Goal: Register for event/course

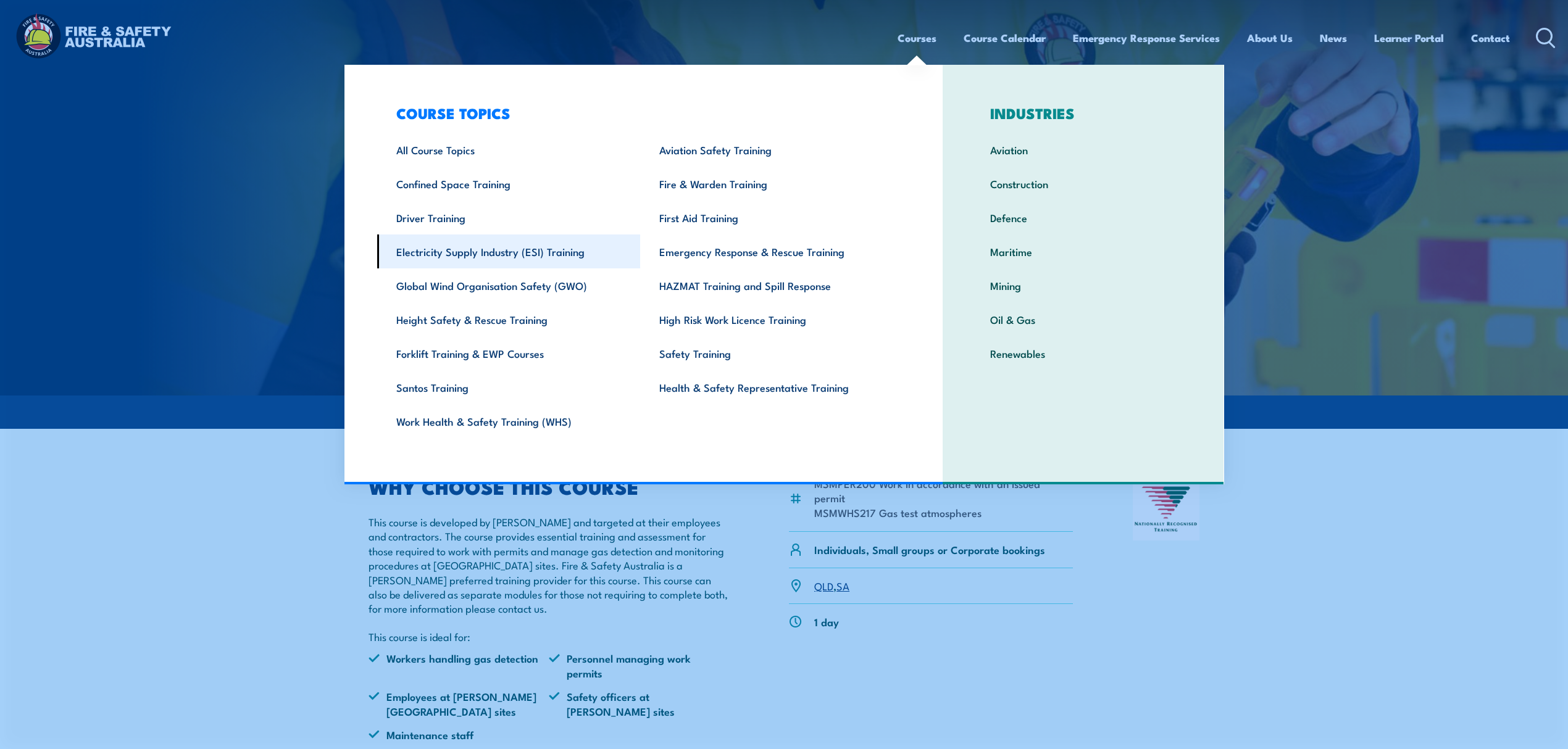
click at [494, 248] on link "Electricity Supply Industry (ESI) Training" at bounding box center [509, 251] width 264 height 34
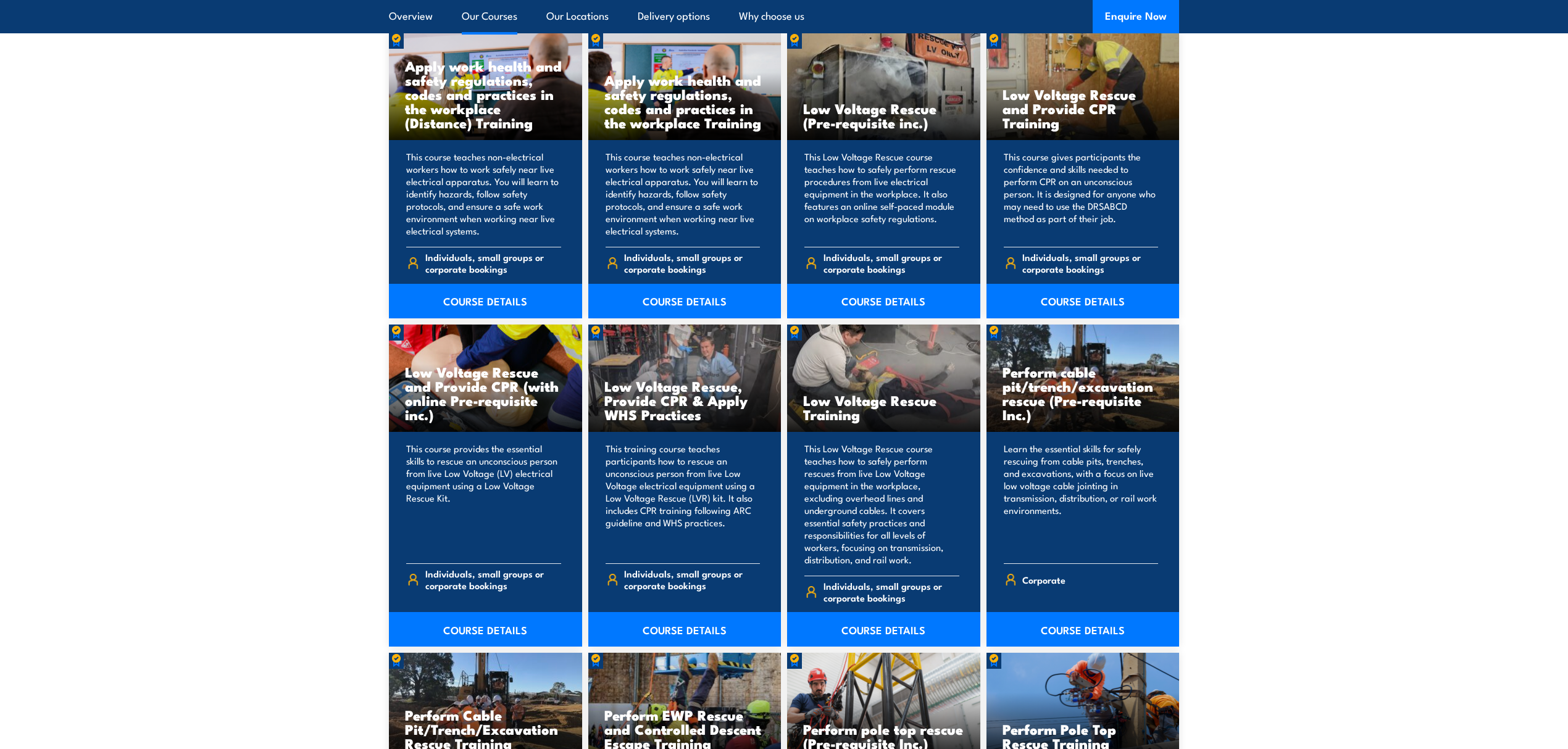
scroll to position [987, 0]
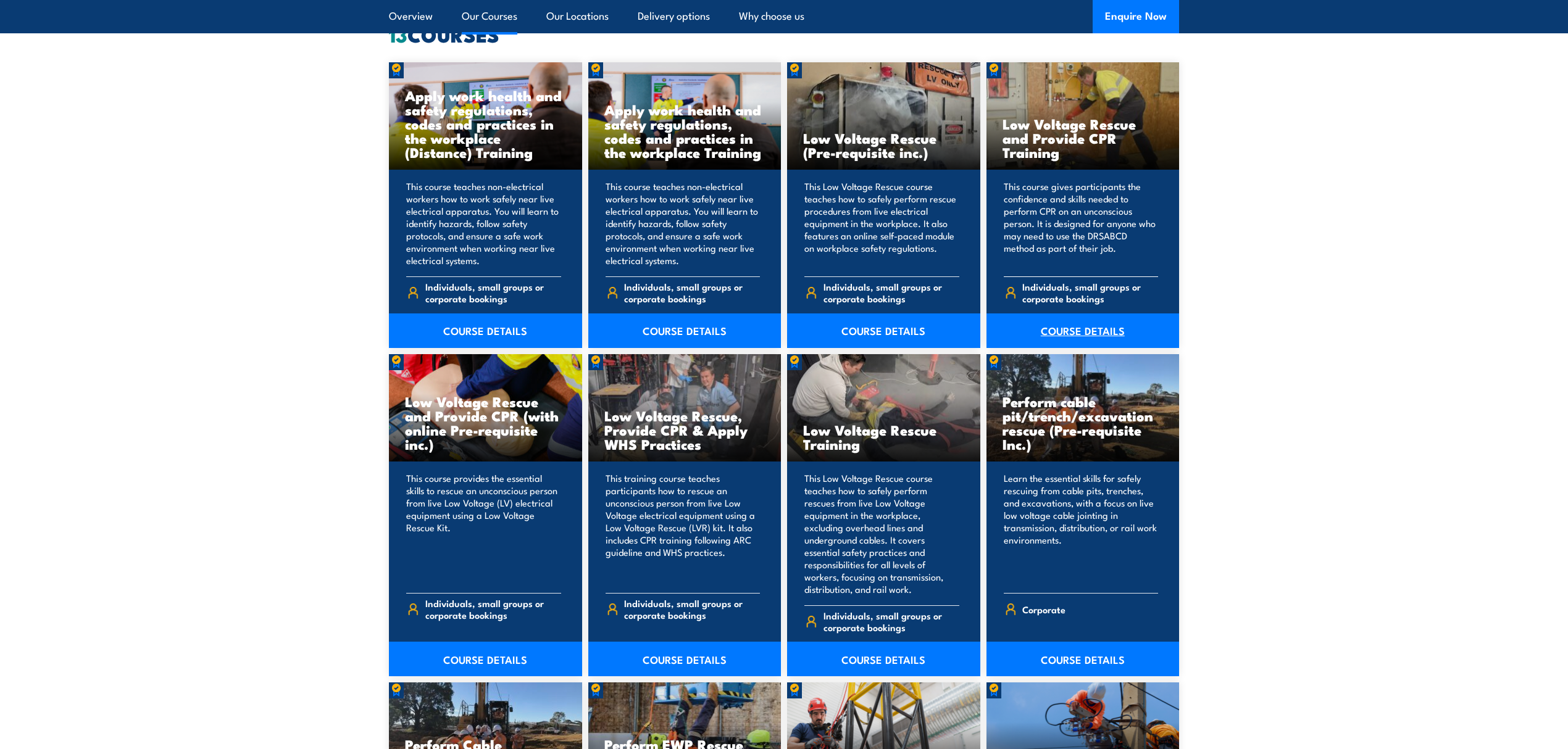
click at [1080, 336] on link "COURSE DETAILS" at bounding box center [1083, 330] width 193 height 34
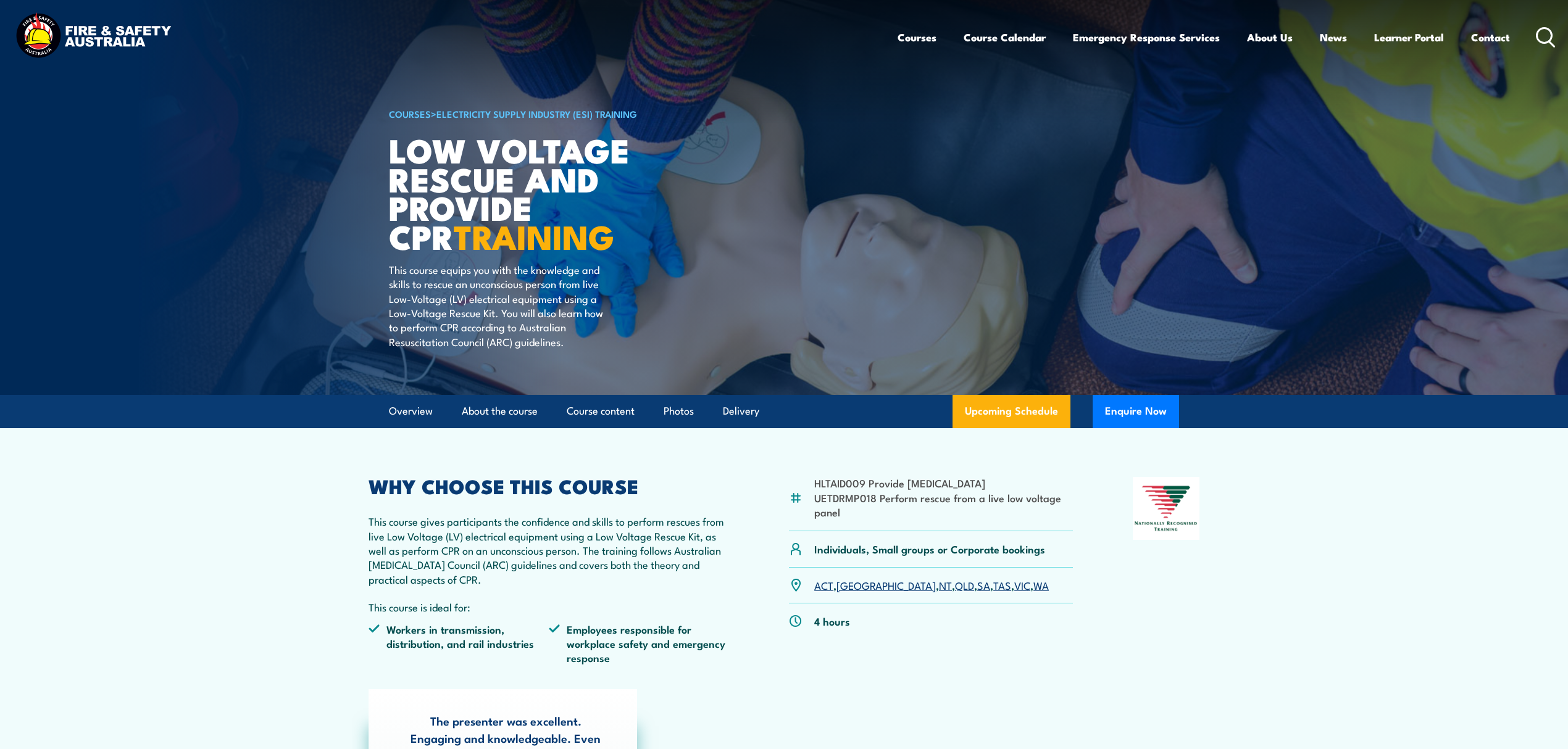
scroll to position [72, 0]
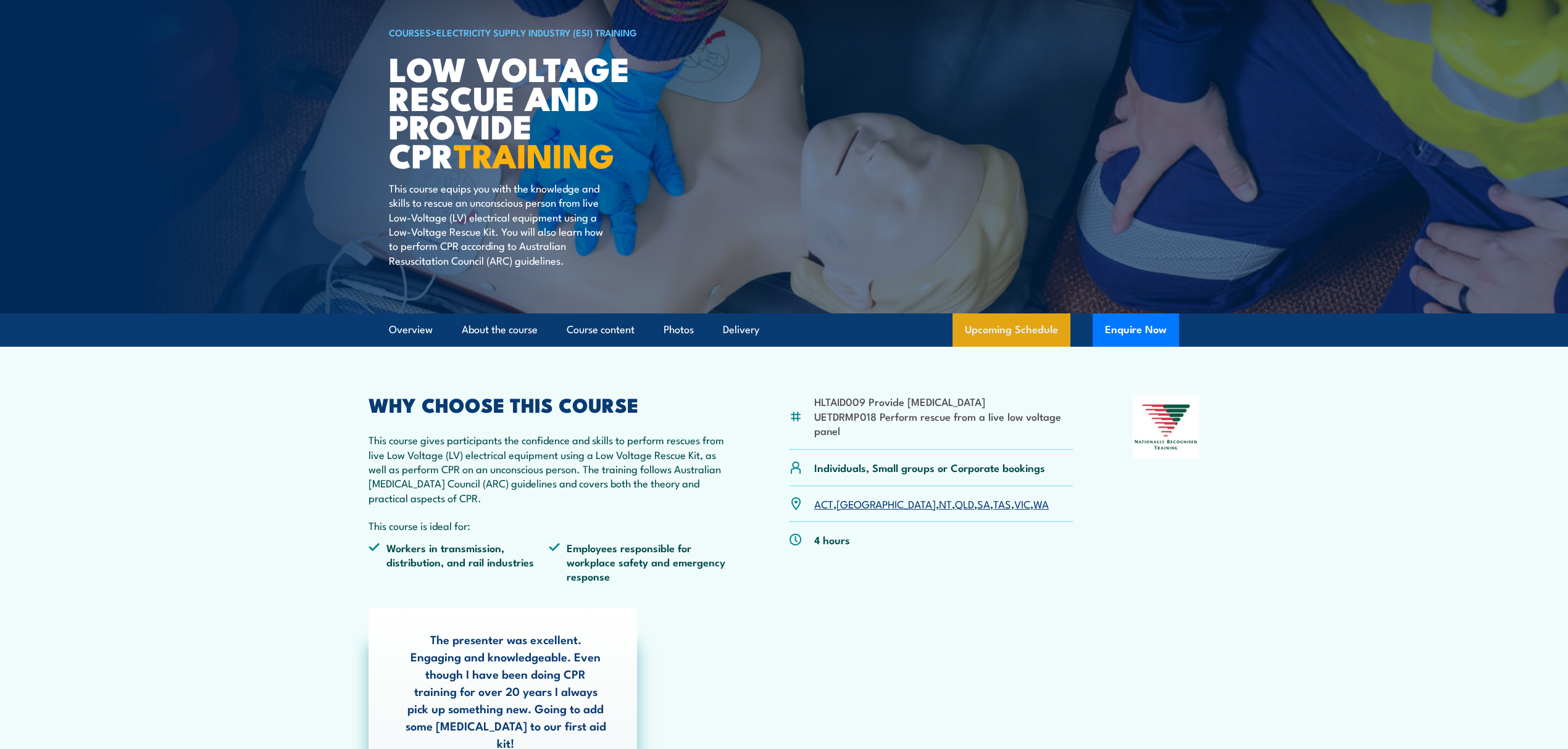
click at [1003, 327] on link "Upcoming Schedule" at bounding box center [1011, 330] width 118 height 33
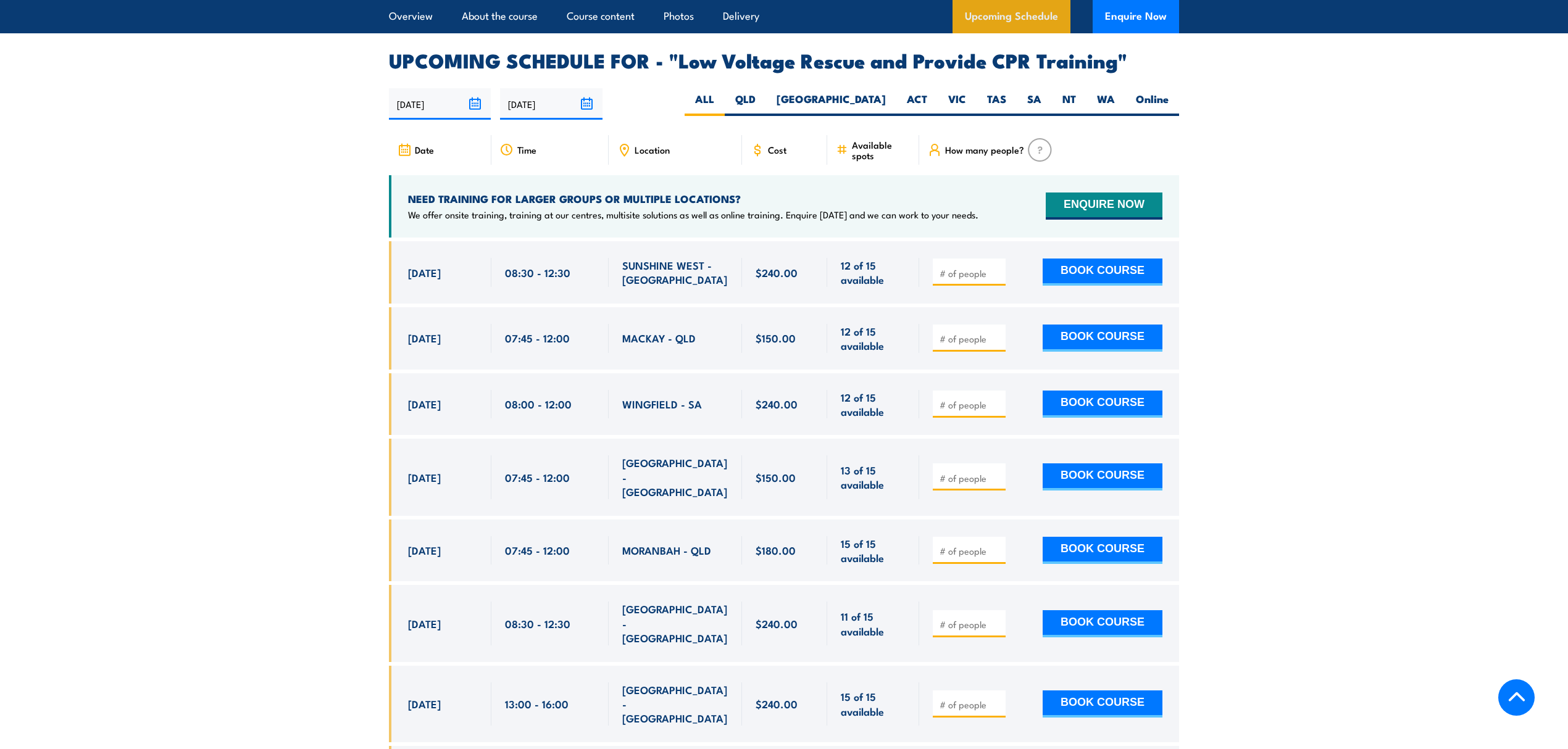
scroll to position [2138, 0]
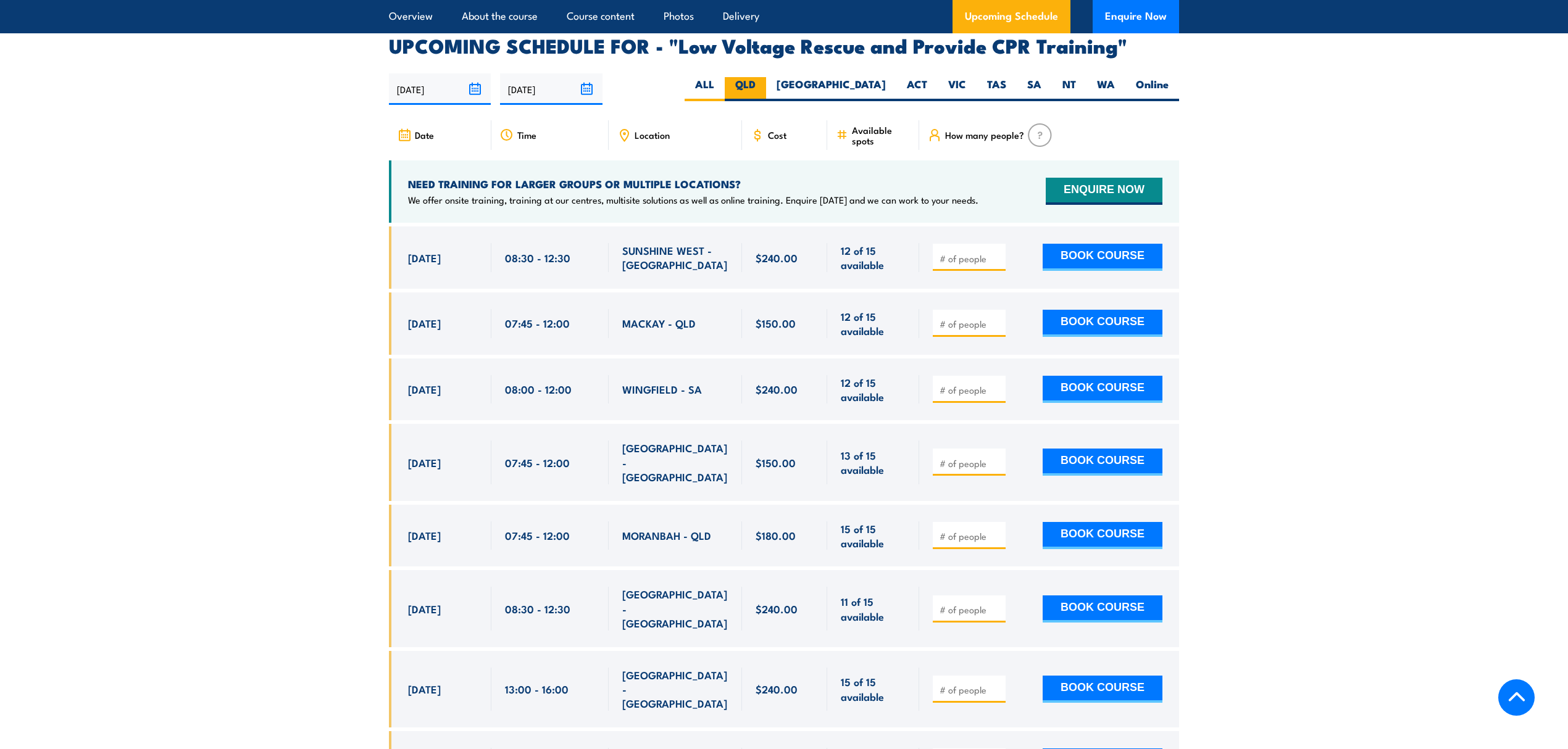
click at [766, 77] on label "QLD" at bounding box center [745, 89] width 41 height 24
click at [763, 77] on input "QLD" at bounding box center [759, 81] width 8 height 8
radio input "true"
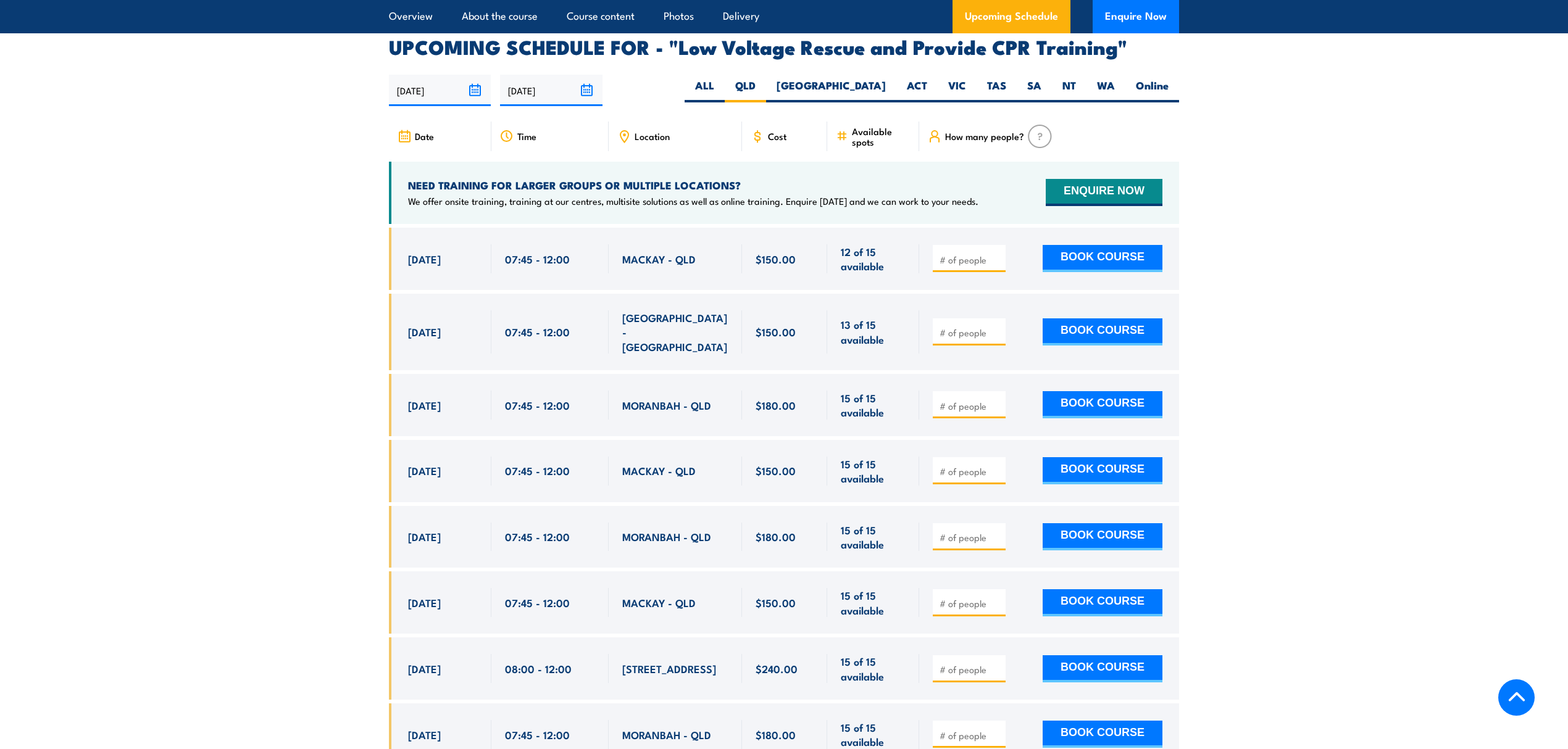
scroll to position [2138, 0]
